Goal: Task Accomplishment & Management: Use online tool/utility

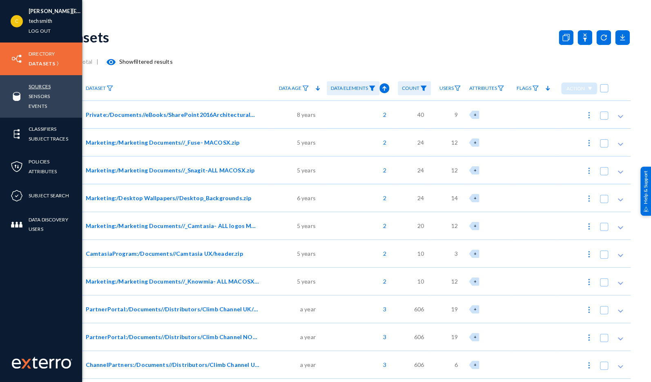
click at [31, 88] on link "Sources" at bounding box center [40, 86] width 22 height 9
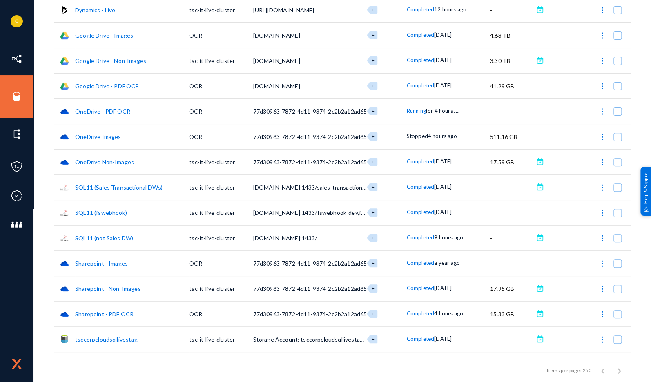
scroll to position [122, 0]
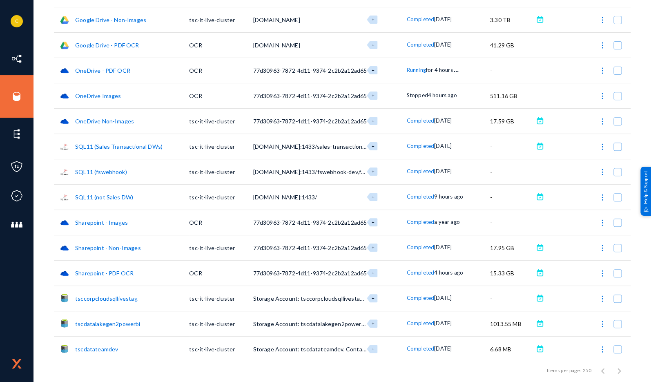
click at [599, 95] on img at bounding box center [602, 96] width 8 height 8
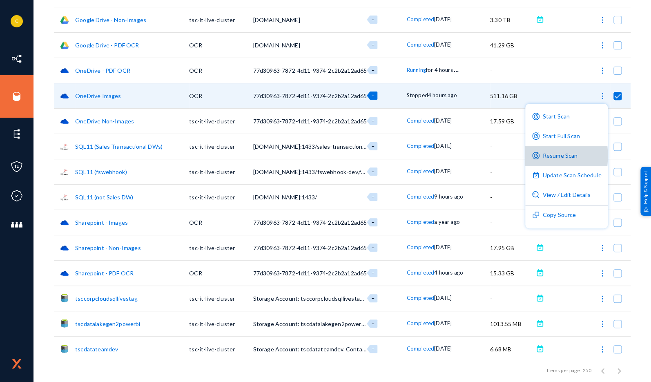
click at [566, 156] on button "Resume Scan" at bounding box center [566, 156] width 83 height 20
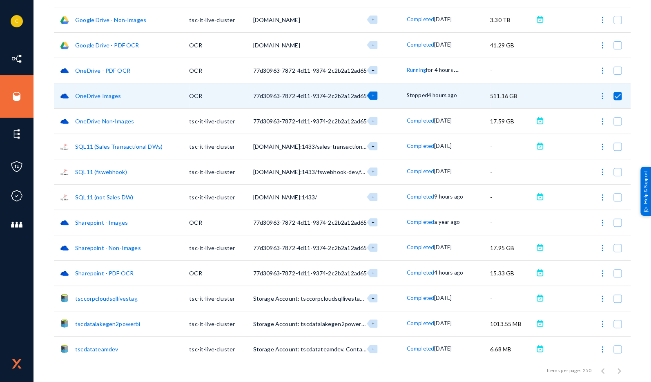
checkbox input "false"
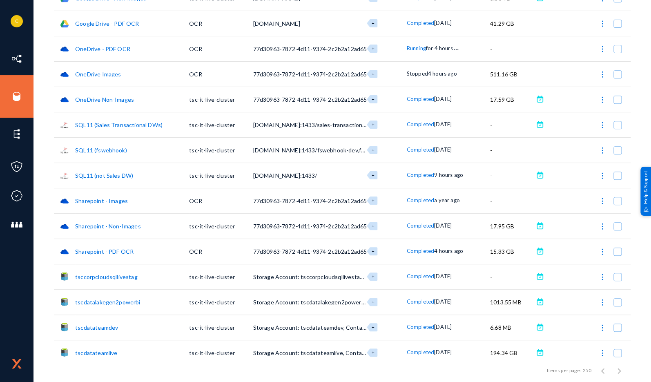
scroll to position [150, 0]
